Goal: Task Accomplishment & Management: Use online tool/utility

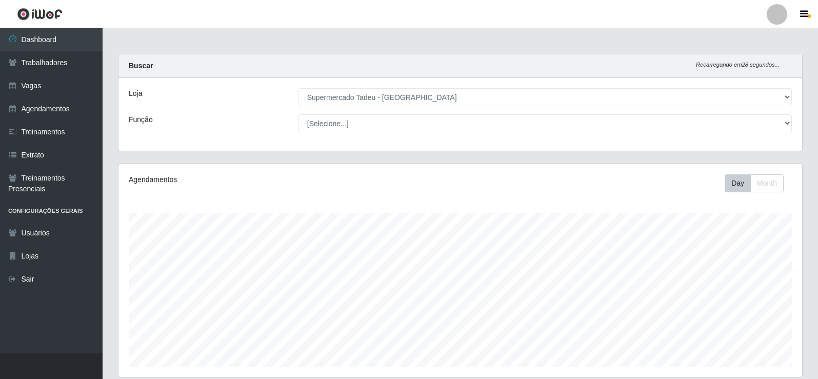
select select "195"
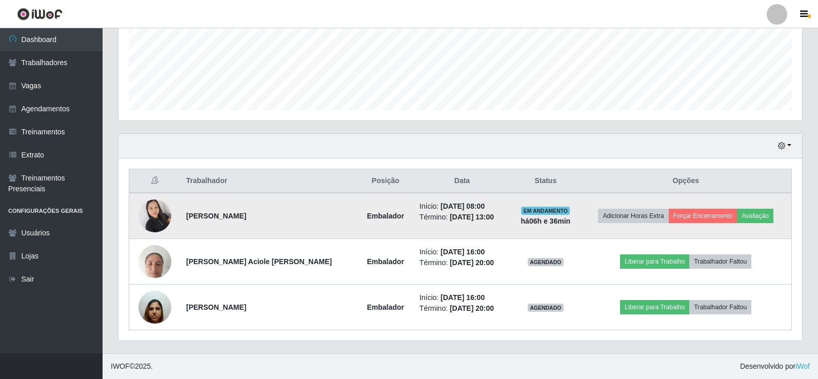
scroll to position [213, 684]
click at [694, 217] on button "Forçar Encerramento" at bounding box center [703, 216] width 69 height 14
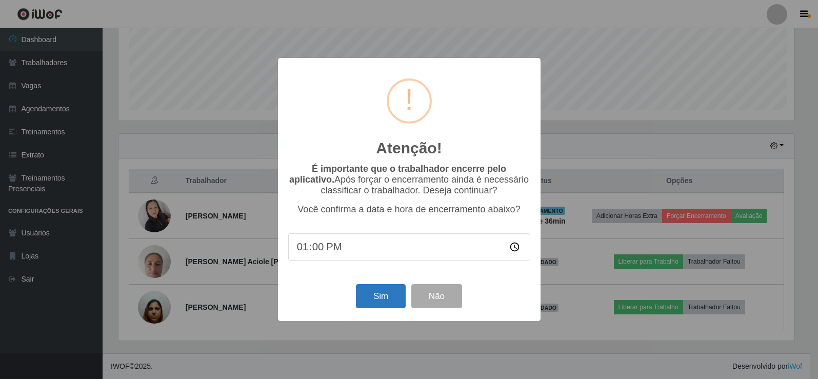
scroll to position [213, 679]
click at [383, 300] on button "Sim" at bounding box center [382, 296] width 50 height 24
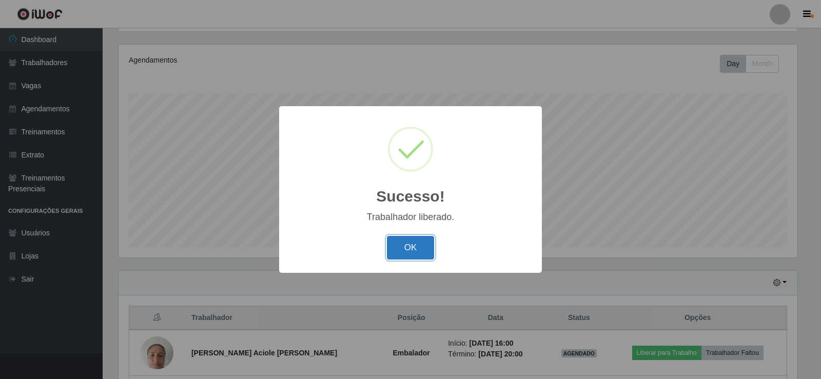
click at [425, 251] on button "OK" at bounding box center [411, 248] width 48 height 24
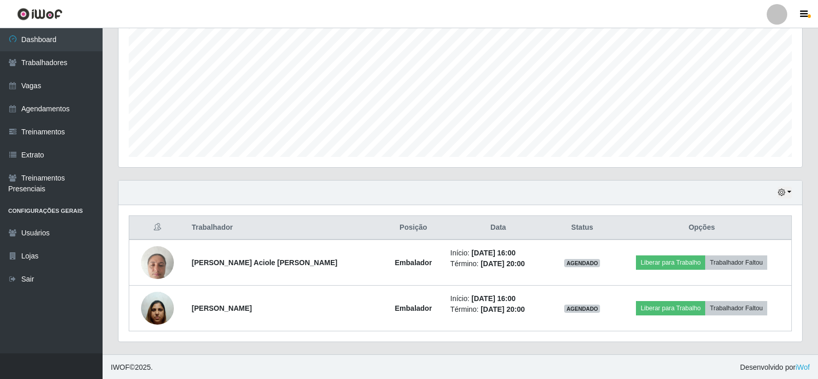
scroll to position [211, 0]
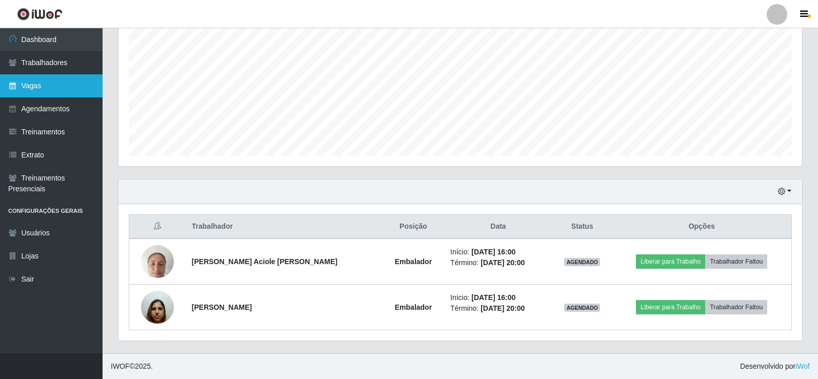
click at [71, 87] on link "Vagas" at bounding box center [51, 85] width 103 height 23
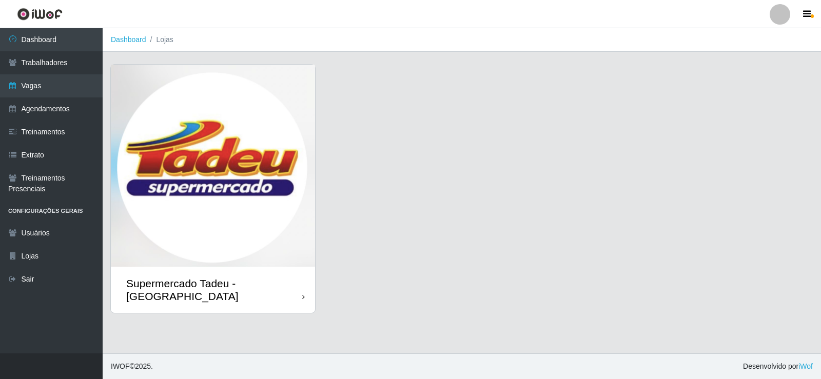
click at [206, 191] on img at bounding box center [213, 166] width 204 height 202
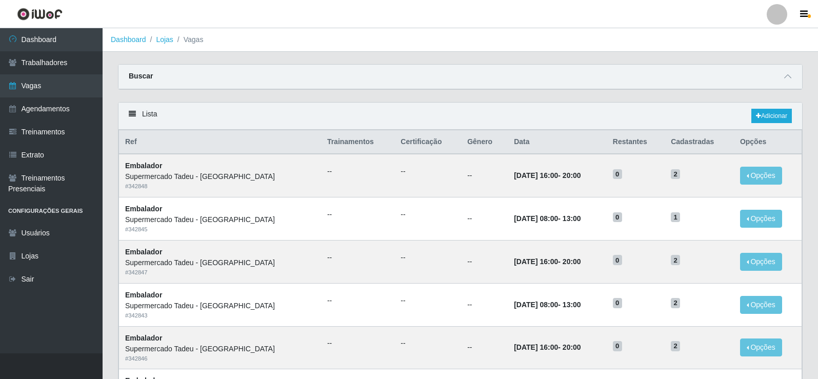
click at [566, 86] on div "Buscar" at bounding box center [461, 77] width 684 height 25
click at [582, 12] on header "Perfil Alterar Senha Sair" at bounding box center [409, 14] width 818 height 28
